Goal: Task Accomplishment & Management: Use online tool/utility

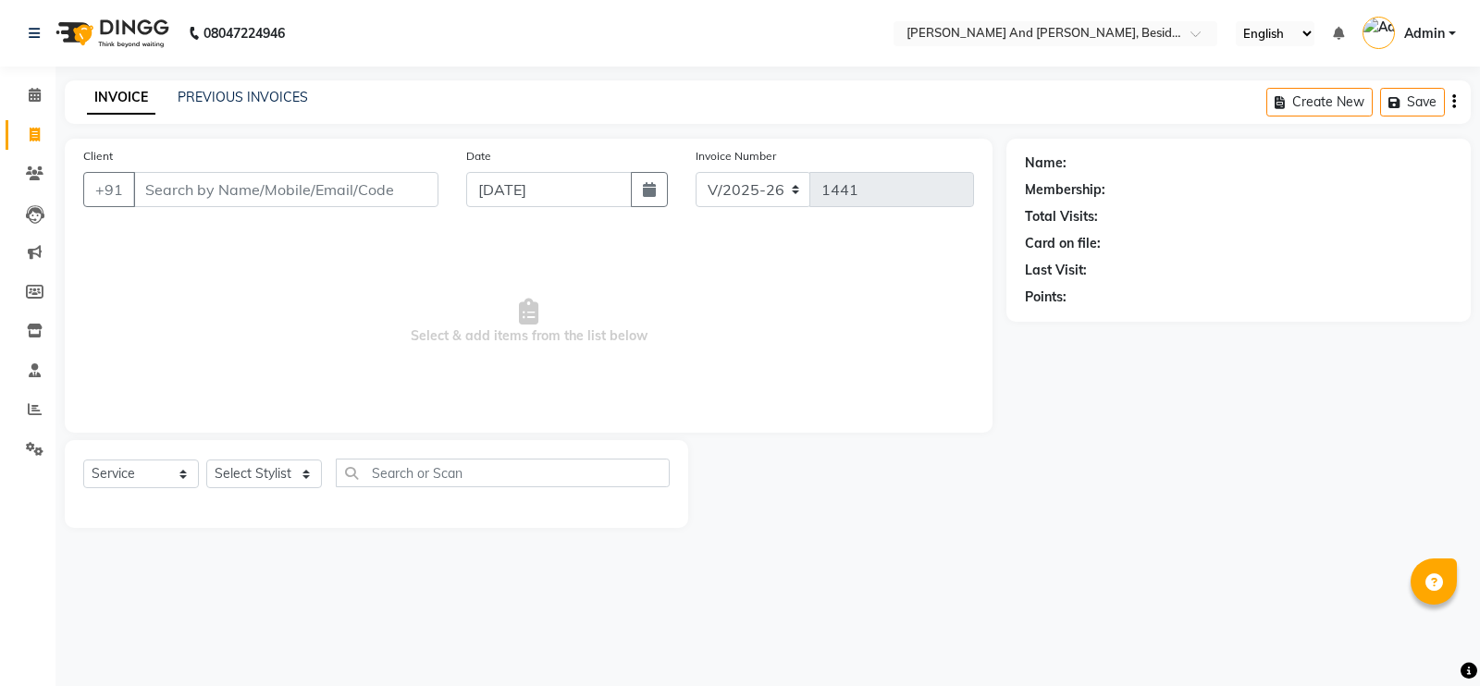
select select "4907"
select select "service"
click at [254, 98] on link "PREVIOUS INVOICES" at bounding box center [243, 97] width 130 height 17
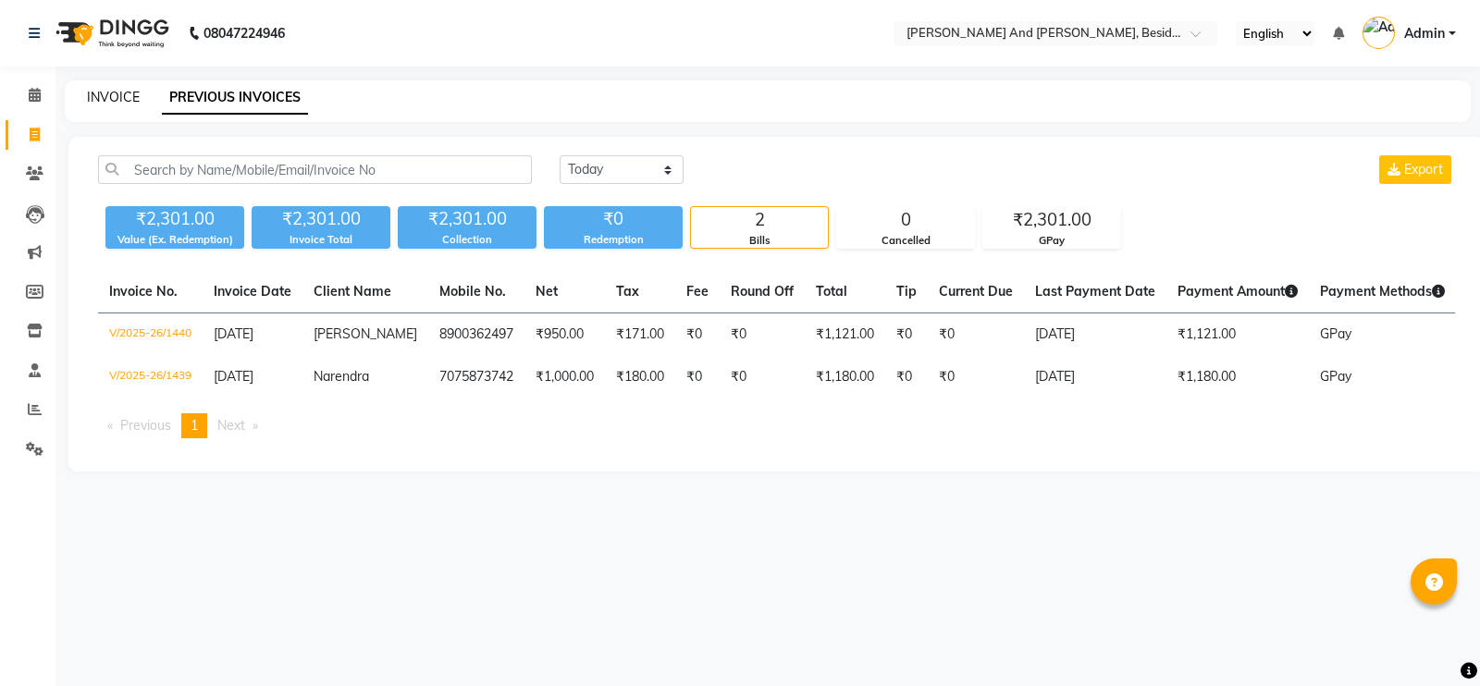
click at [116, 95] on link "INVOICE" at bounding box center [113, 97] width 53 height 17
select select "service"
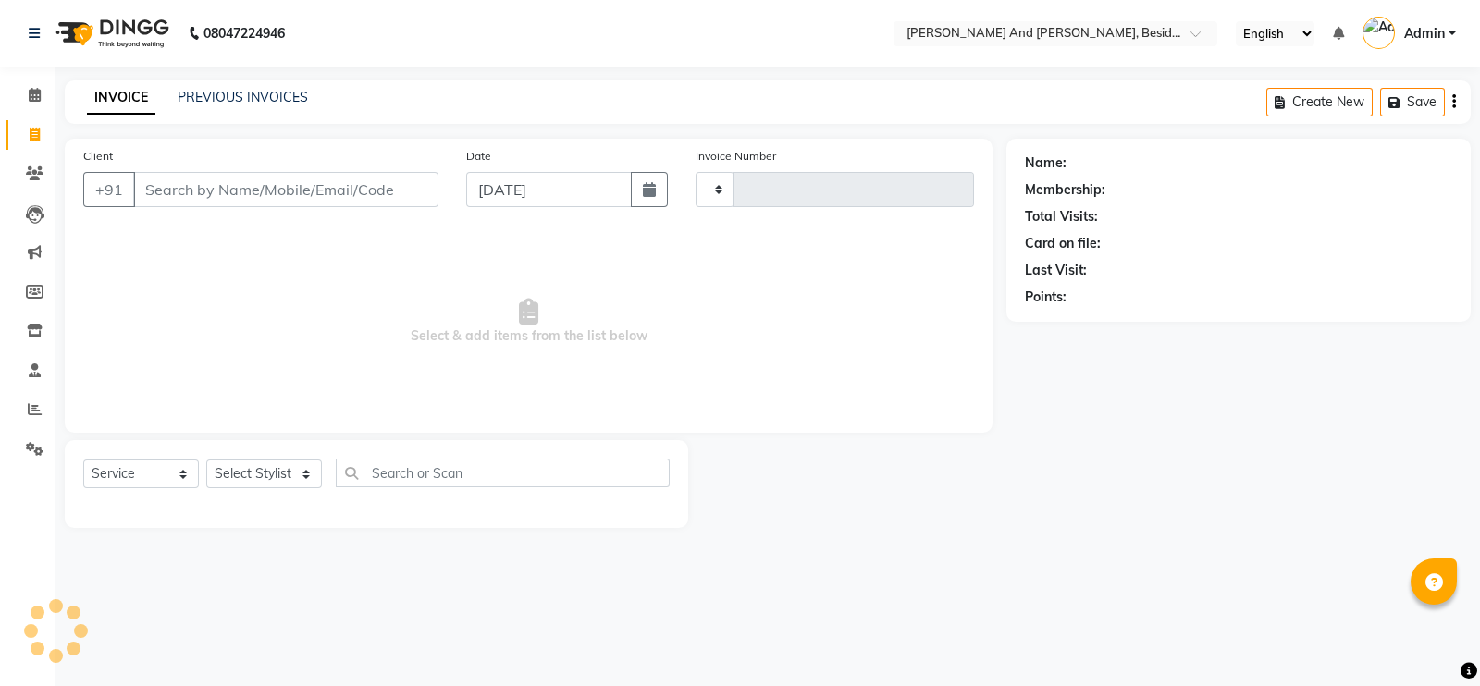
type input "1441"
select select "4907"
